Goal: Task Accomplishment & Management: Use online tool/utility

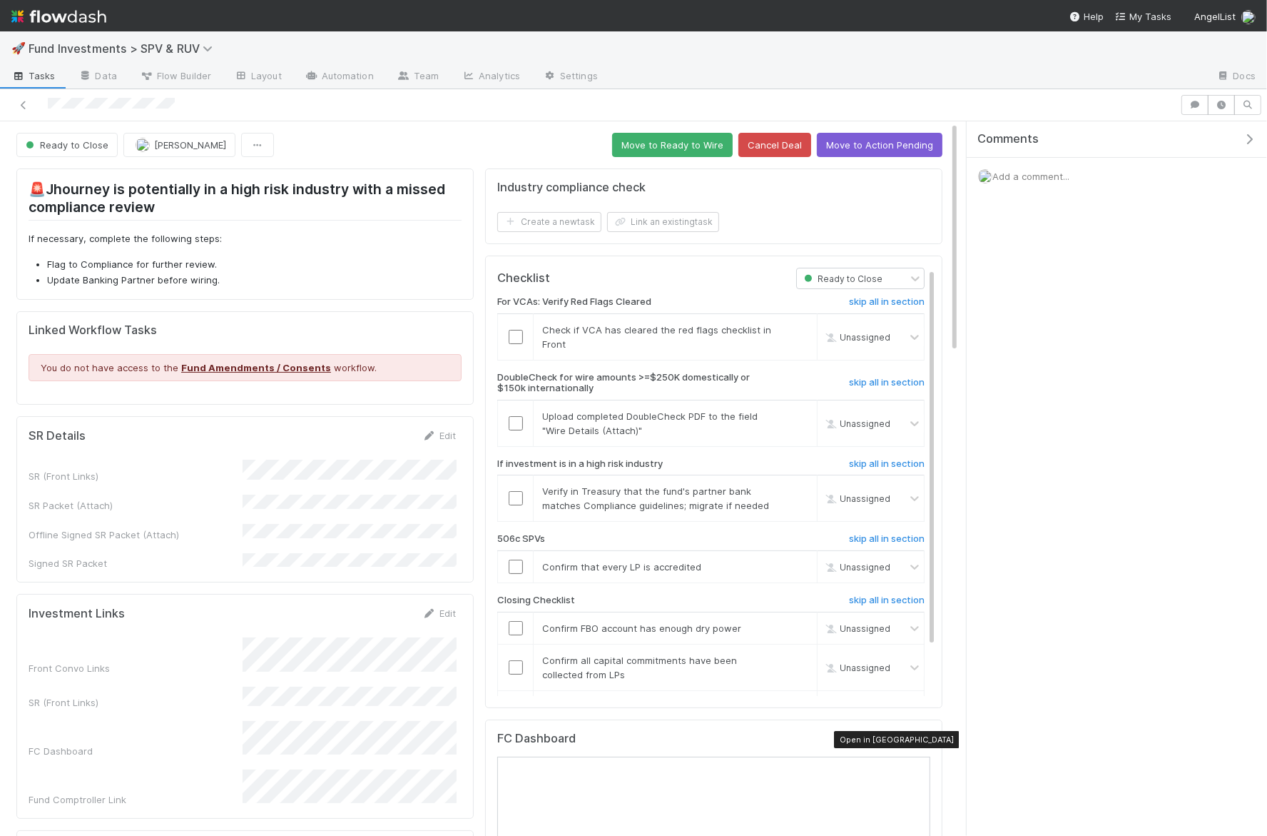
click at [929, 742] on div at bounding box center [923, 741] width 14 height 14
click at [685, 146] on button "Move to Ready to Wire" at bounding box center [672, 145] width 121 height 24
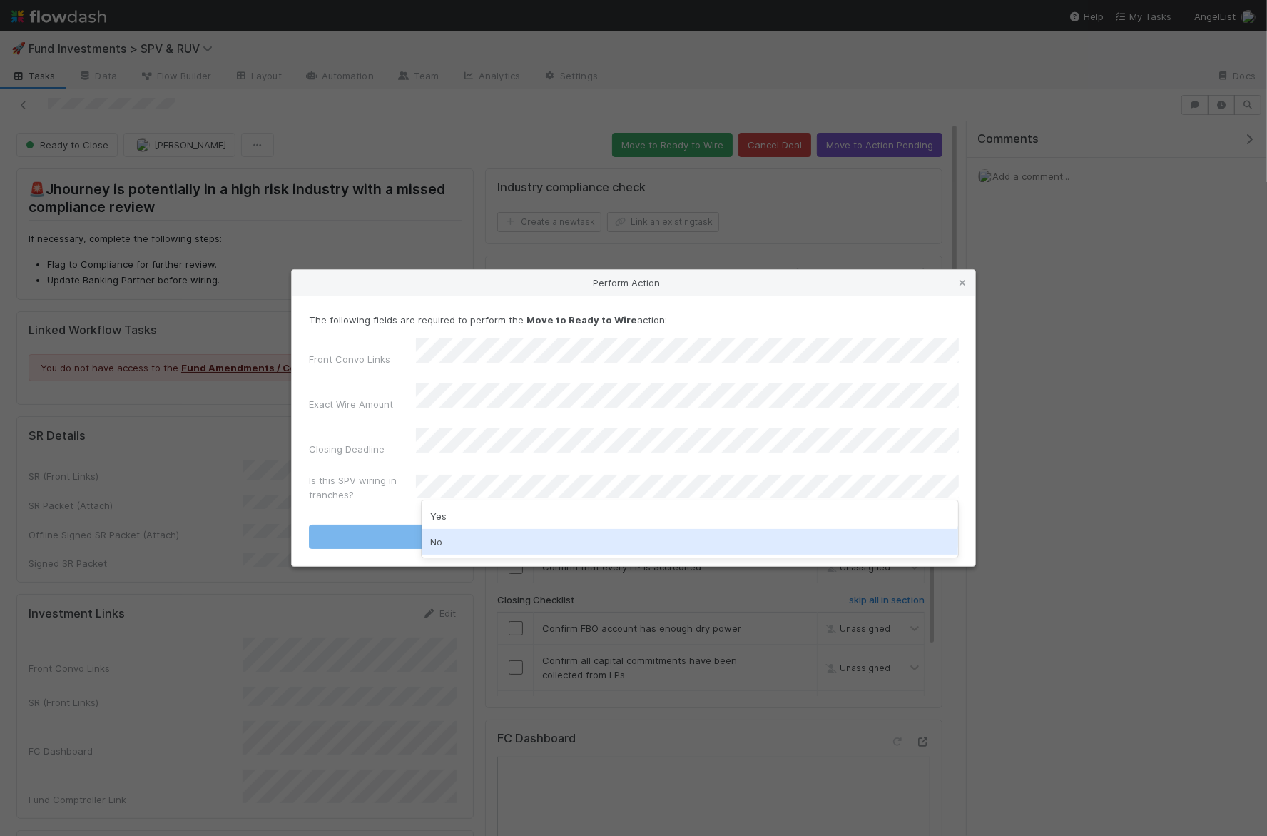
click at [467, 544] on div "No" at bounding box center [690, 542] width 537 height 26
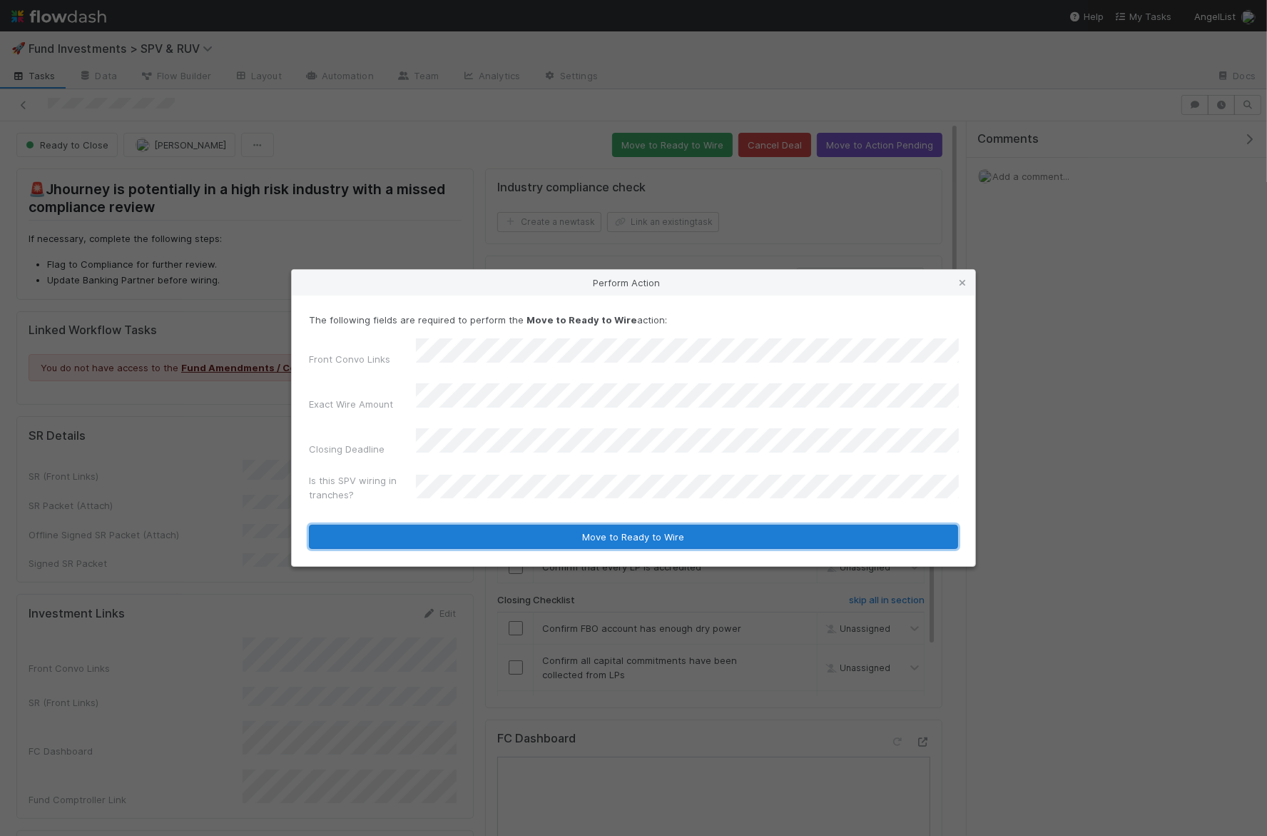
click at [537, 525] on button "Move to Ready to Wire" at bounding box center [633, 537] width 649 height 24
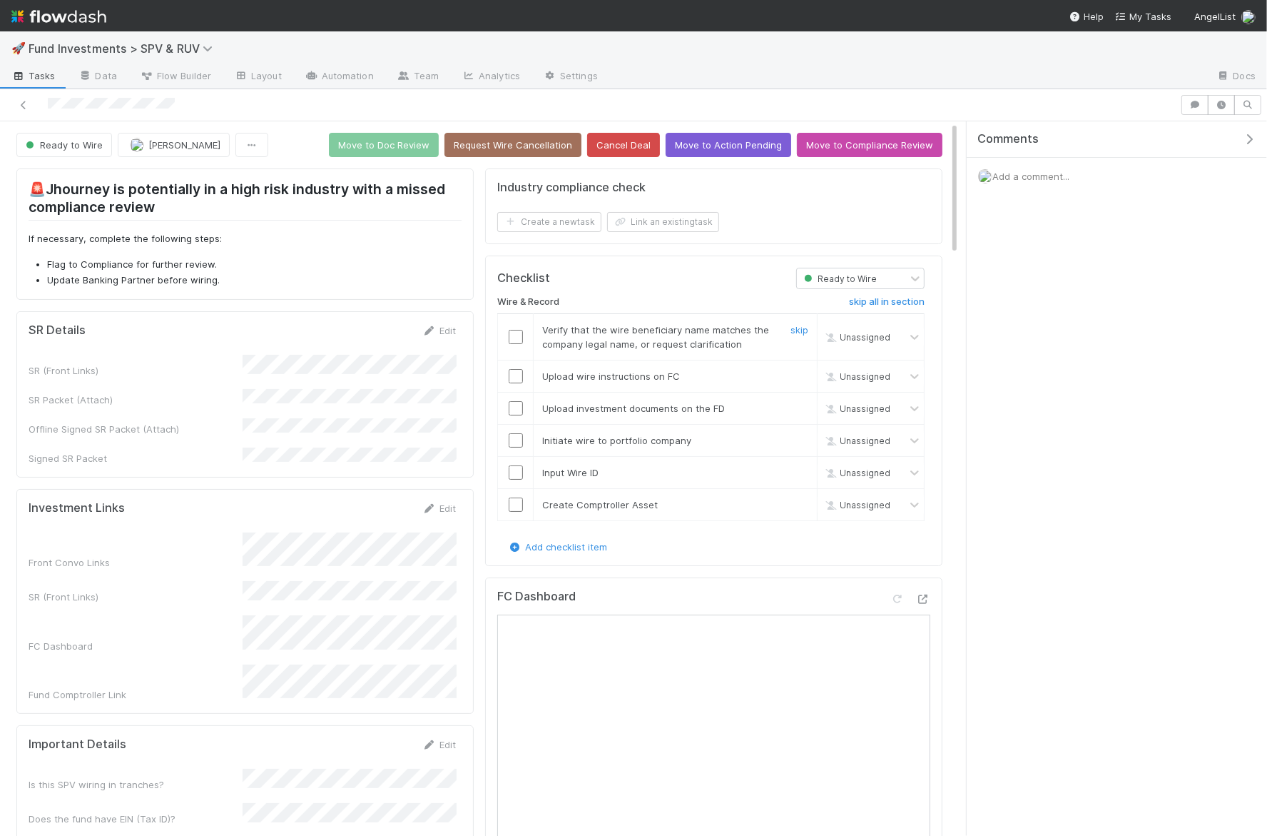
click at [517, 333] on input "checkbox" at bounding box center [516, 337] width 14 height 14
click at [512, 373] on input "checkbox" at bounding box center [516, 376] width 14 height 14
click at [515, 401] on input "checkbox" at bounding box center [516, 408] width 14 height 14
click at [515, 434] on input "checkbox" at bounding box center [516, 440] width 14 height 14
click at [515, 467] on input "checkbox" at bounding box center [516, 472] width 14 height 14
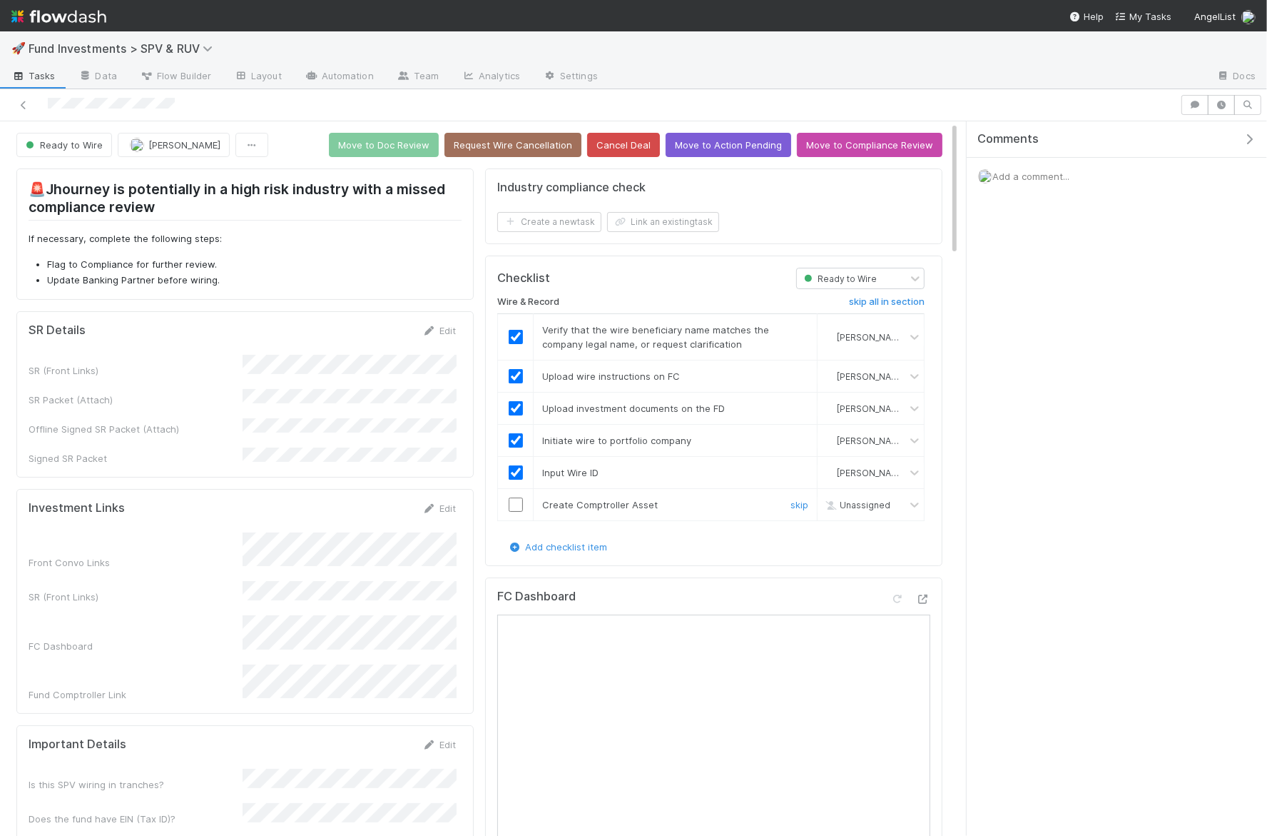
click at [515, 503] on input "checkbox" at bounding box center [516, 504] width 14 height 14
click at [409, 148] on button "Move to Doc Review" at bounding box center [384, 145] width 110 height 24
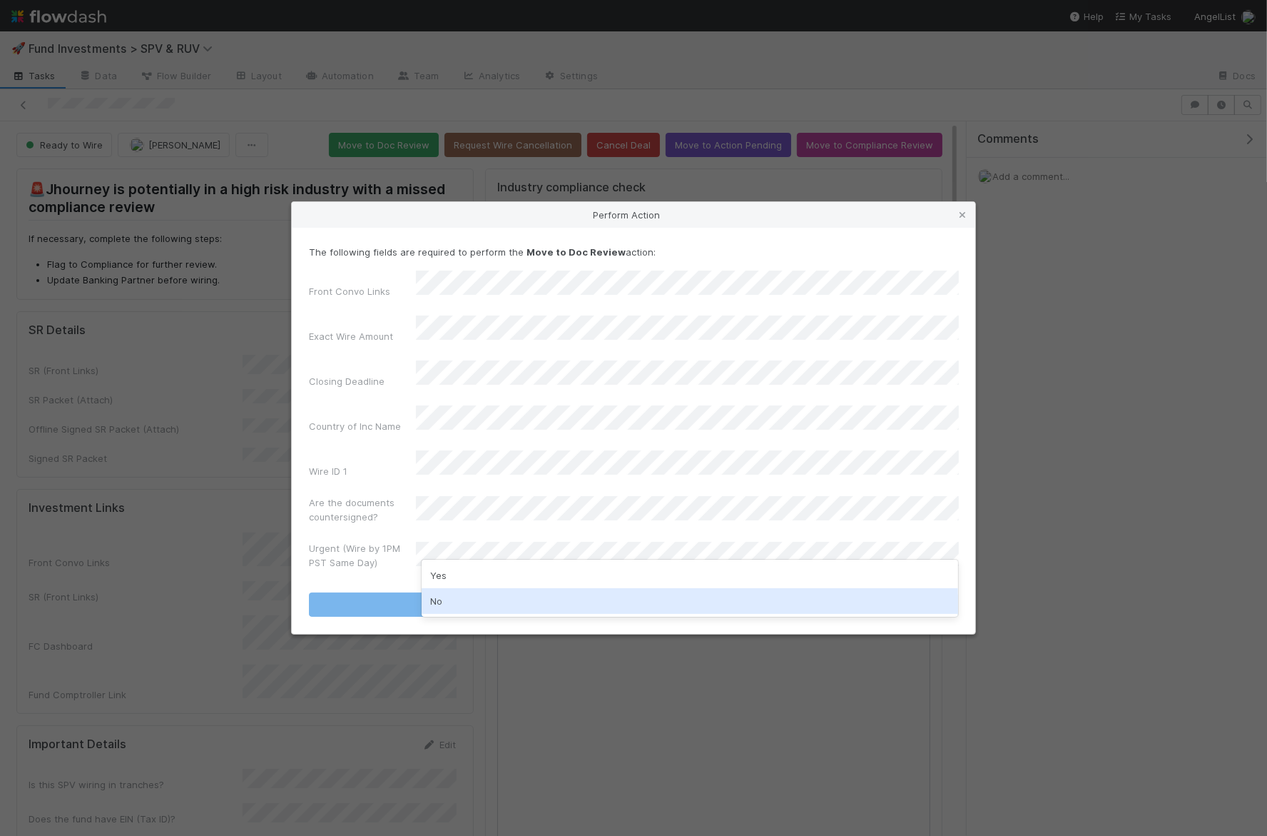
click at [483, 601] on div "No" at bounding box center [690, 601] width 537 height 26
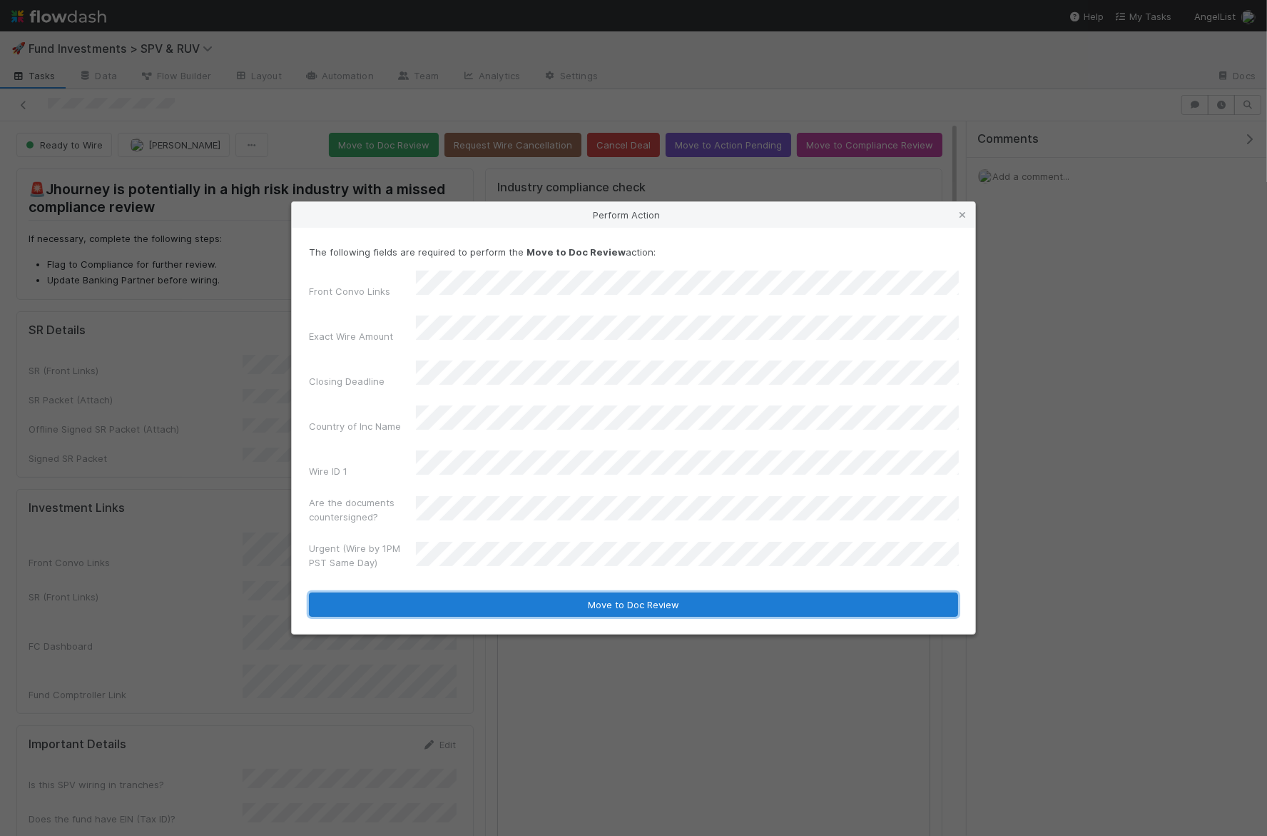
click at [503, 592] on button "Move to Doc Review" at bounding box center [633, 604] width 649 height 24
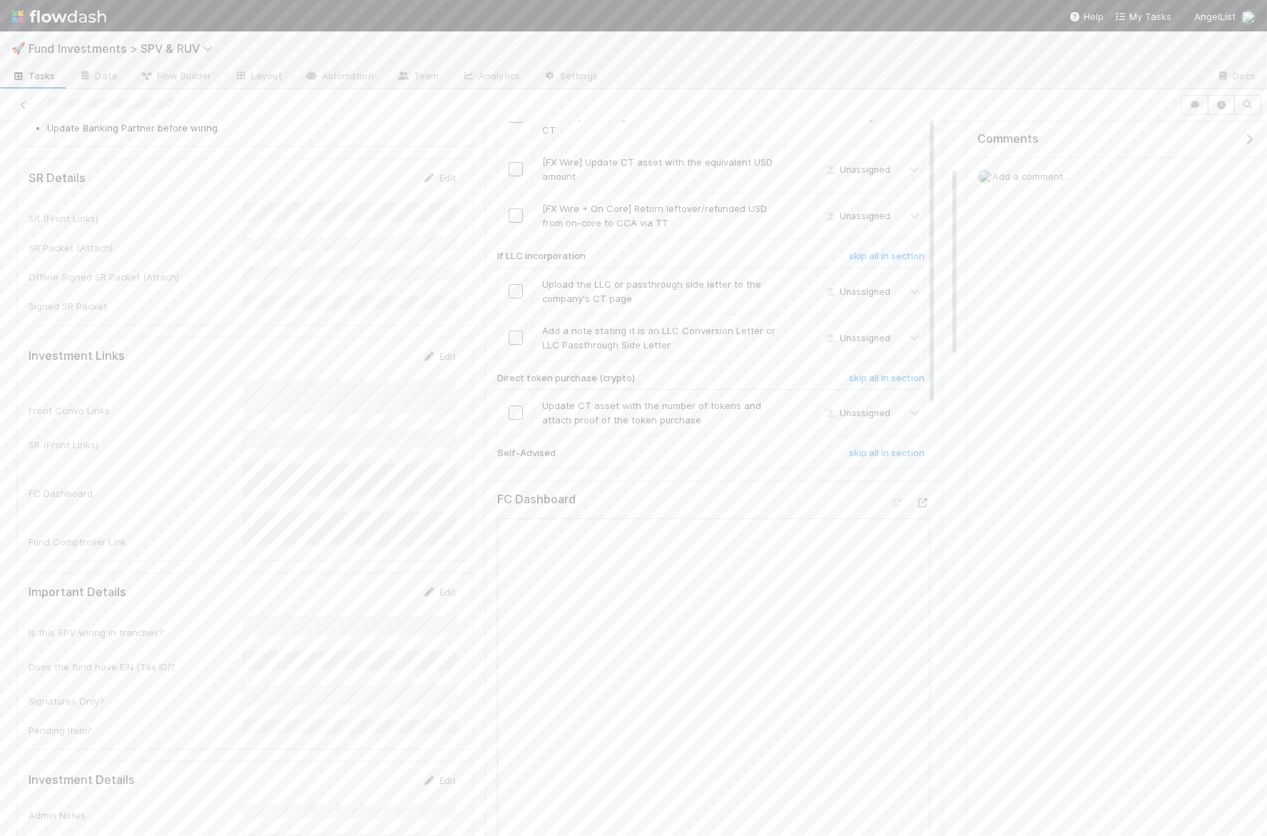
scroll to position [344, 0]
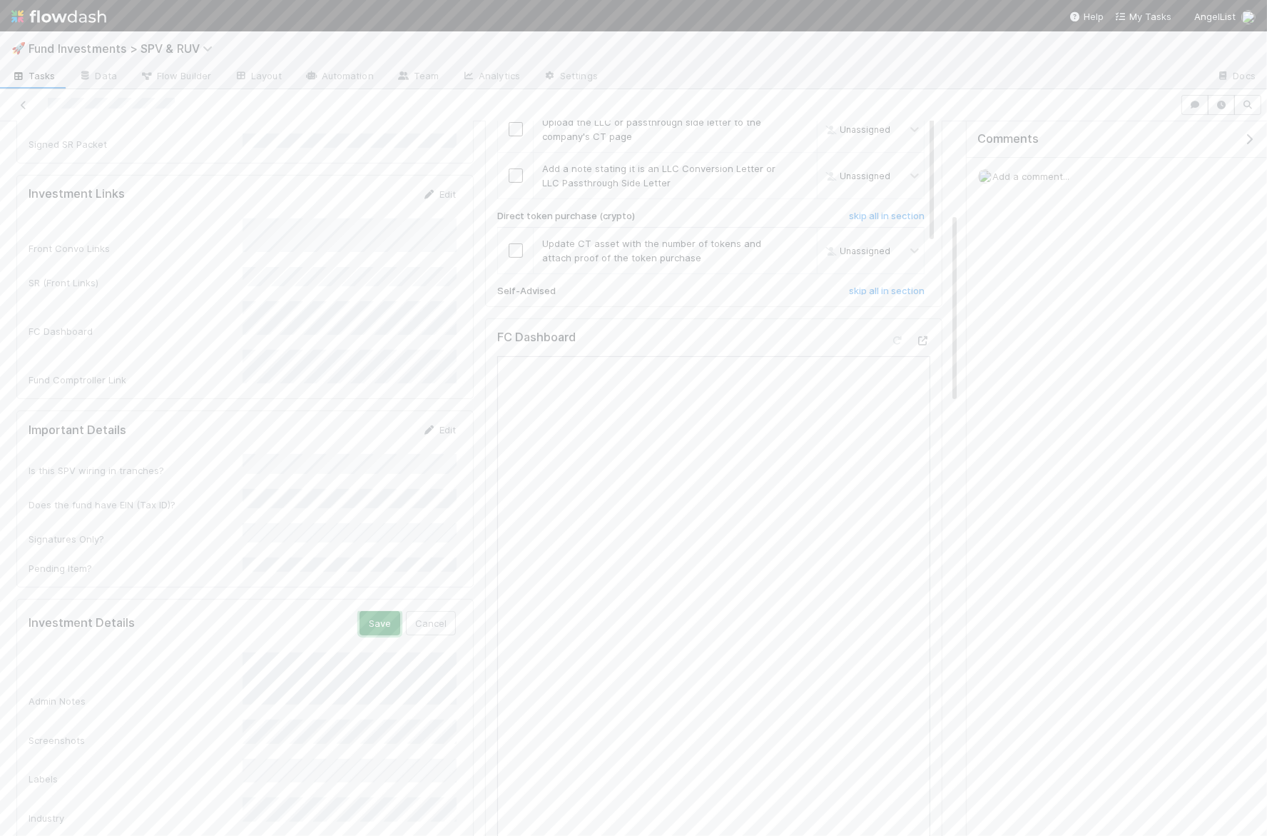
click at [375, 611] on button "Save" at bounding box center [380, 623] width 41 height 24
